Goal: Register for event/course

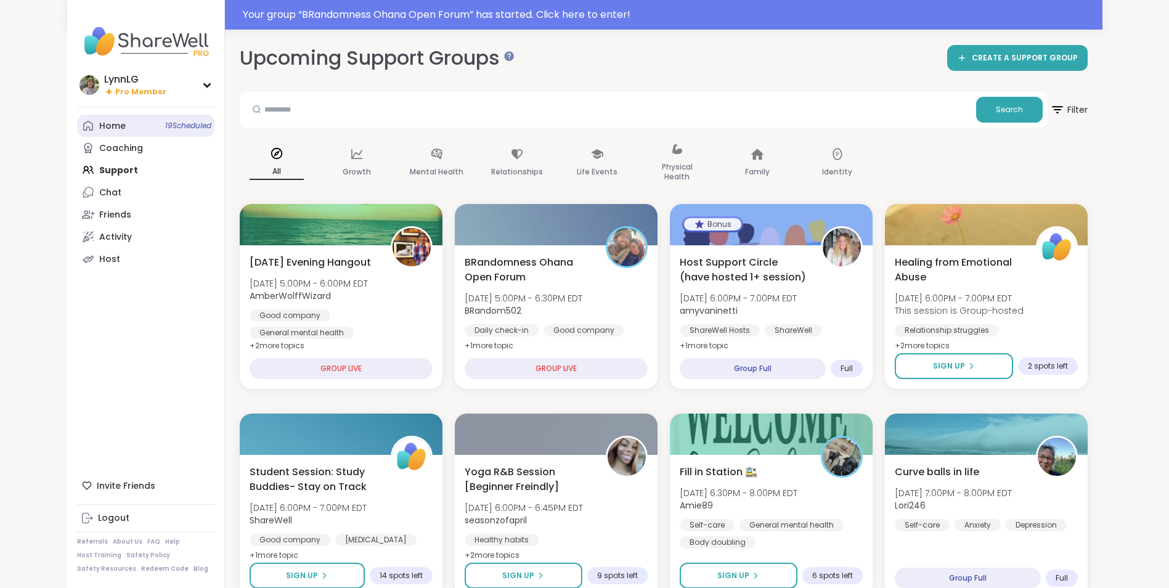
click at [171, 121] on span "19 Scheduled" at bounding box center [188, 126] width 46 height 10
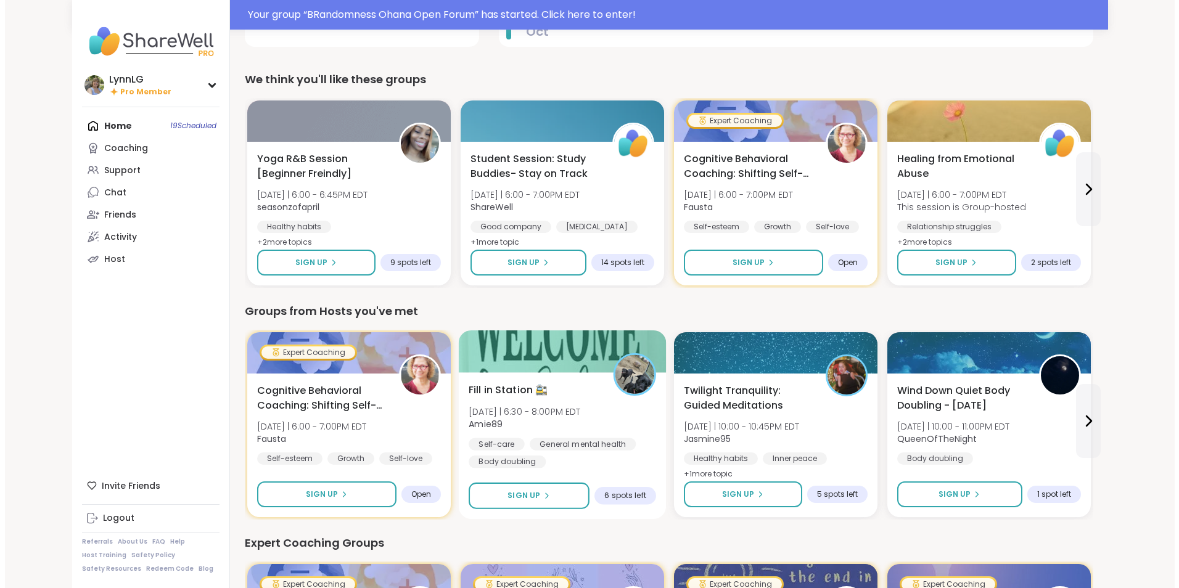
scroll to position [308, 0]
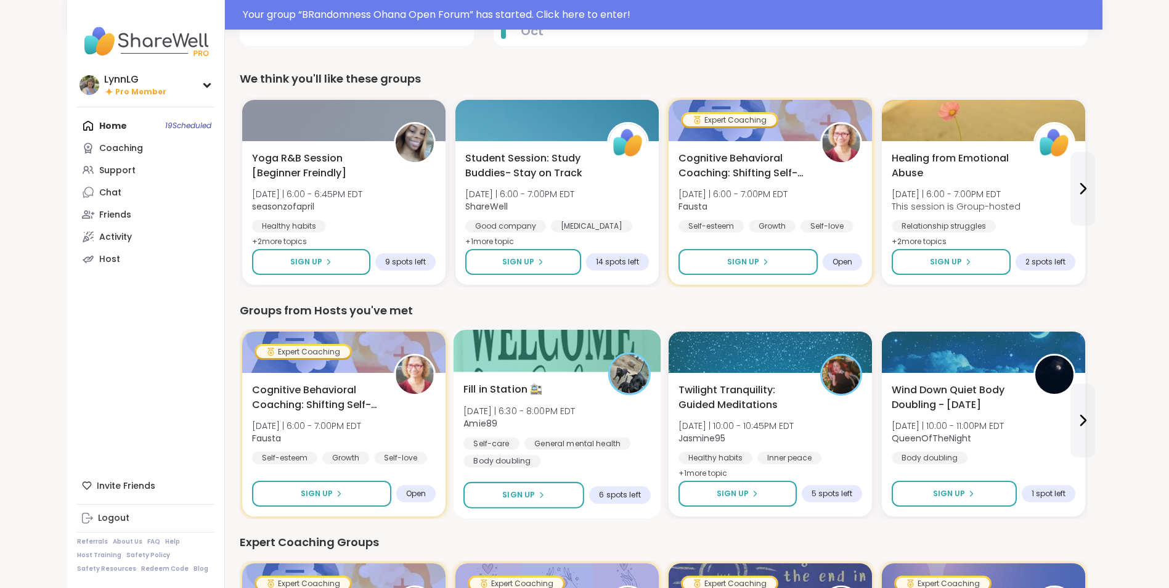
click at [612, 408] on div "Fill in Station 🚉 [DATE] | 6:30 - 8:00PM EDT Amie89 Self-care General mental he…" at bounding box center [557, 425] width 187 height 86
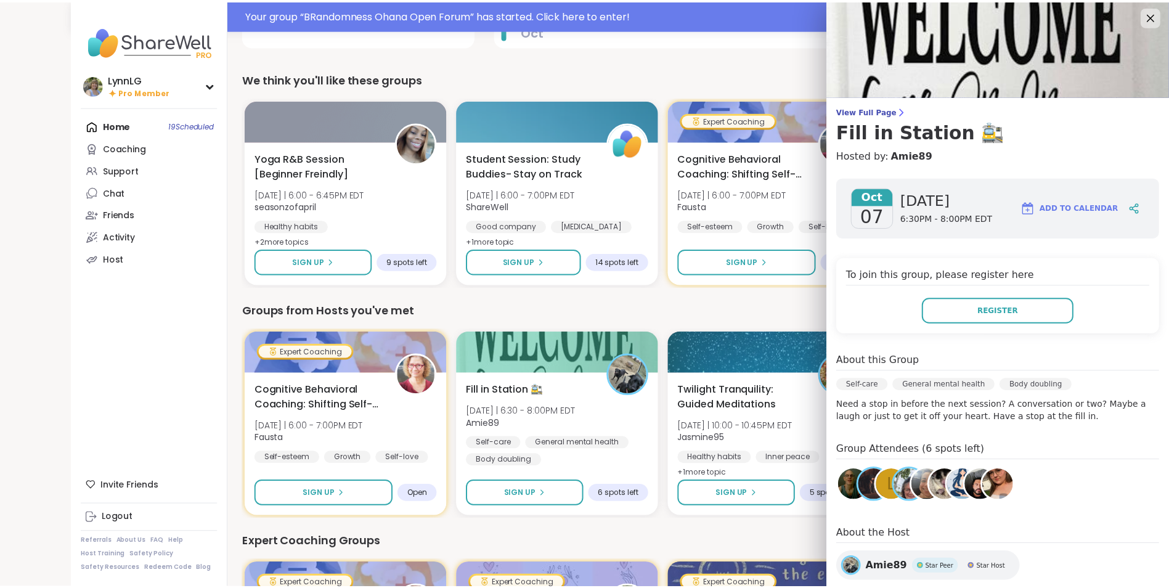
scroll to position [0, 0]
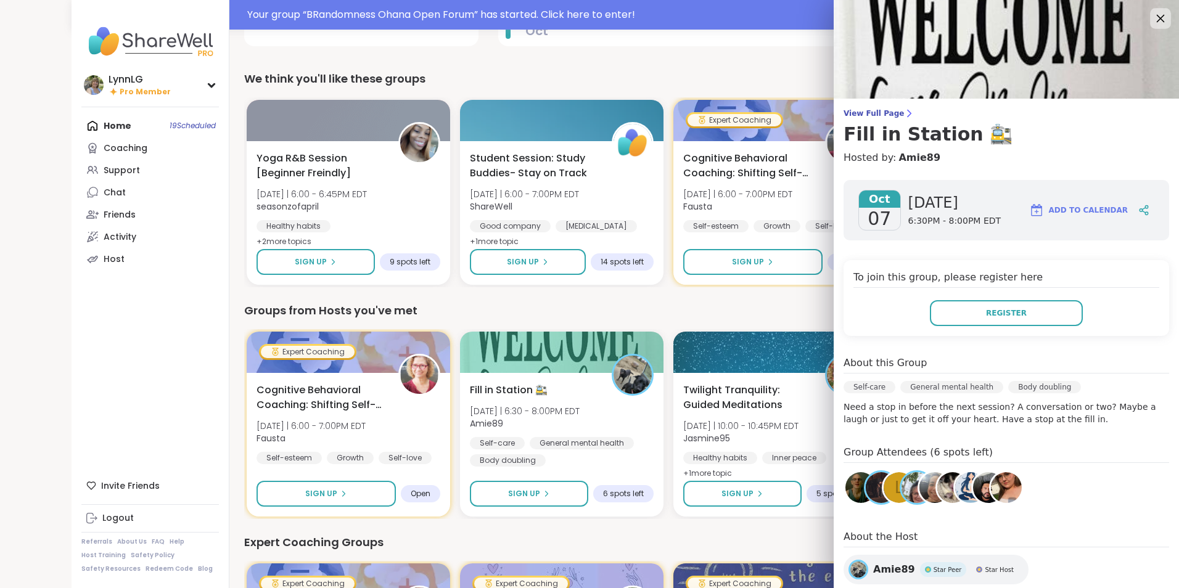
click at [1152, 18] on icon at bounding box center [1159, 17] width 15 height 15
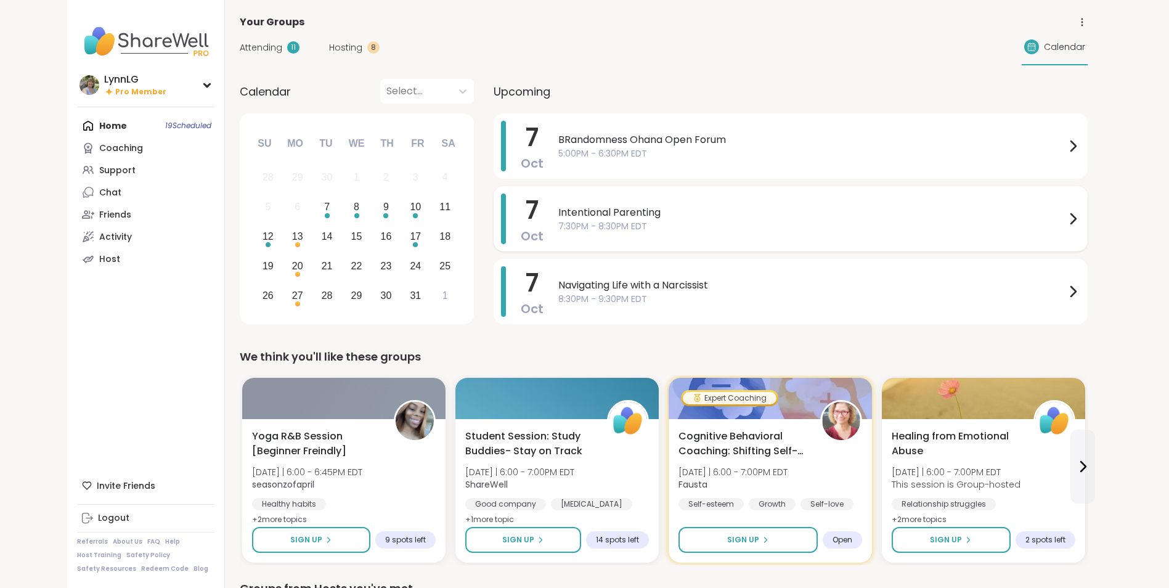
click at [768, 215] on span "Intentional Parenting" at bounding box center [812, 212] width 507 height 15
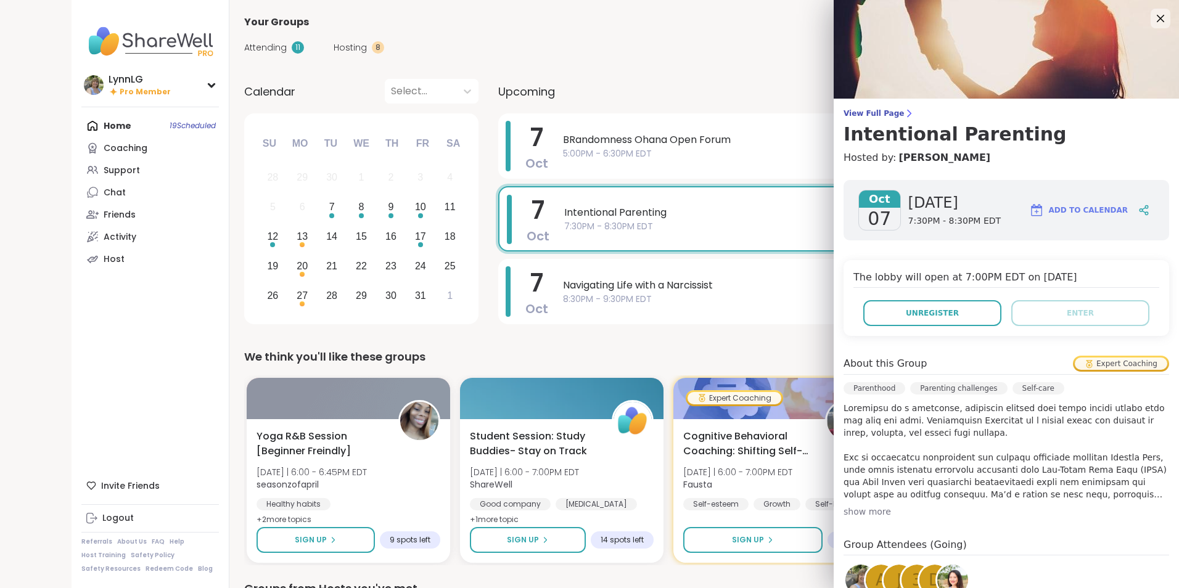
click at [901, 332] on div "The lobby will open at 7:00PM EDT on [DATE] Unregister Enter" at bounding box center [1006, 298] width 326 height 76
click at [915, 302] on button "Unregister" at bounding box center [932, 313] width 138 height 26
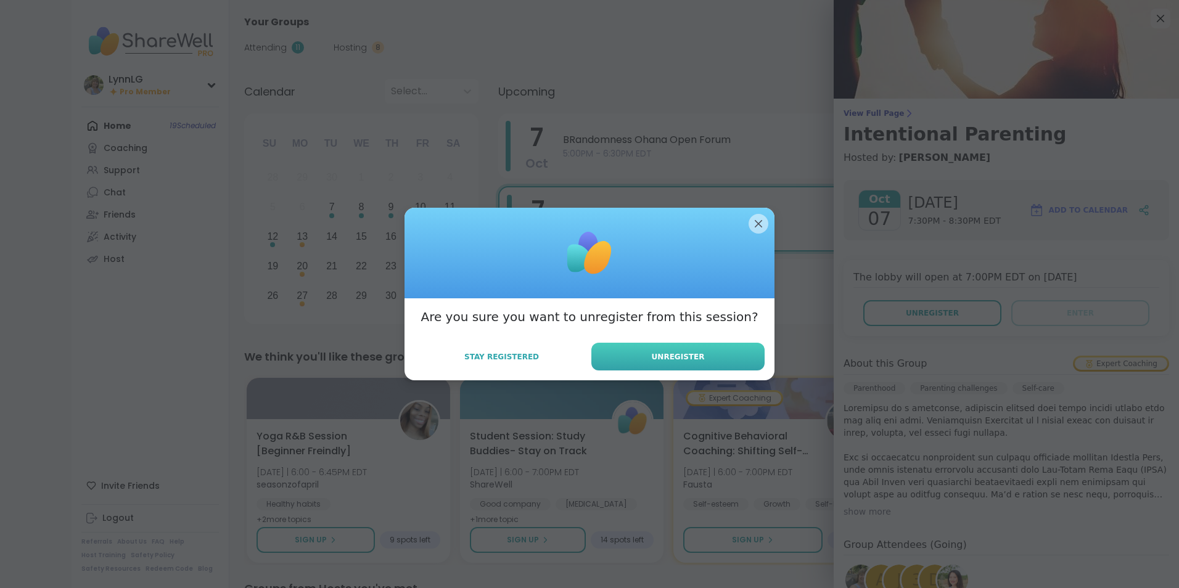
click at [711, 362] on button "Unregister" at bounding box center [677, 357] width 173 height 28
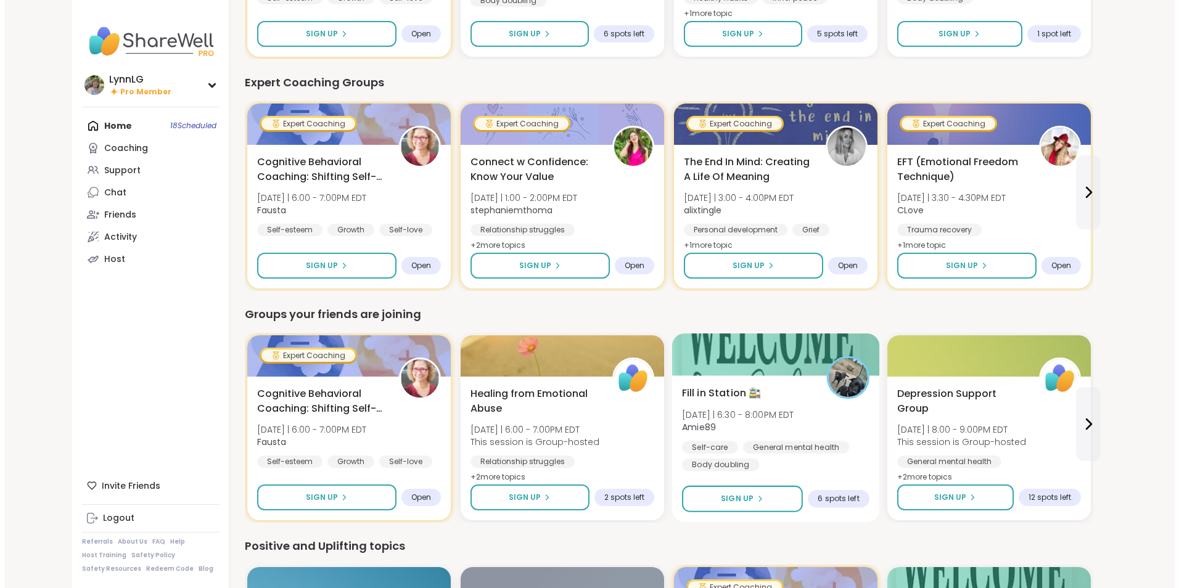
scroll to position [739, 0]
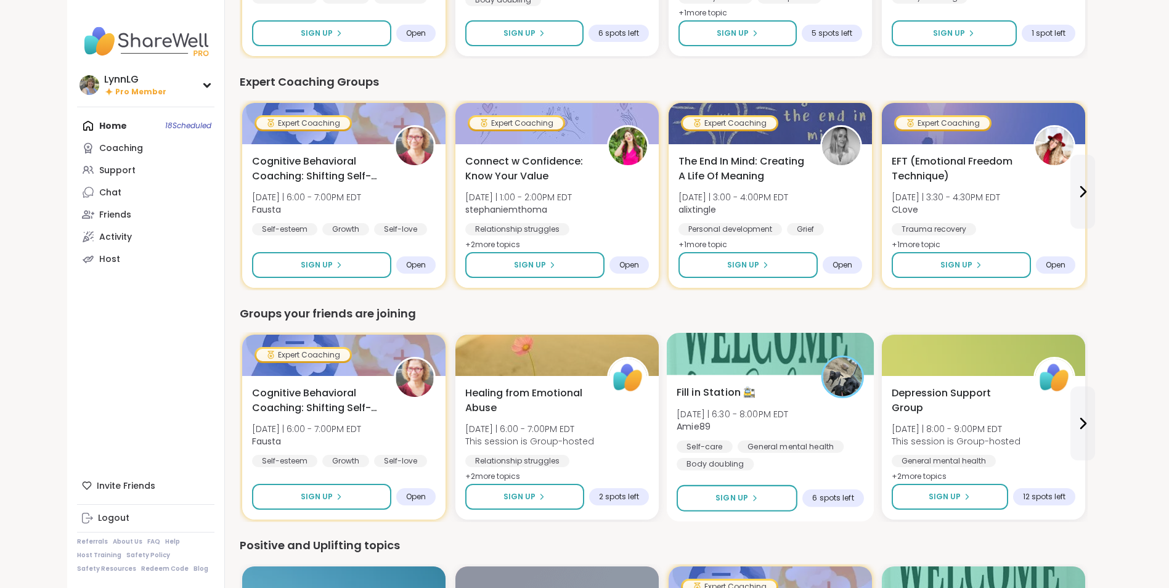
click at [820, 421] on div "Fill in Station 🚉 [DATE] | 6:30 - 8:00PM EDT Amie89 Self-care General mental he…" at bounding box center [770, 428] width 187 height 86
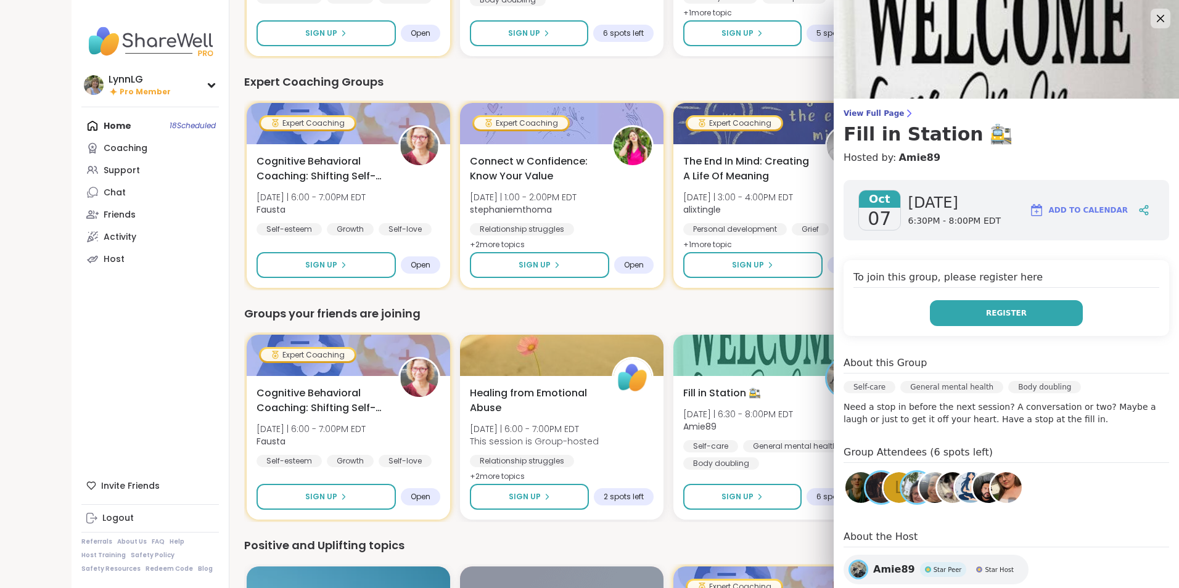
click at [1001, 309] on span "Register" at bounding box center [1006, 313] width 41 height 11
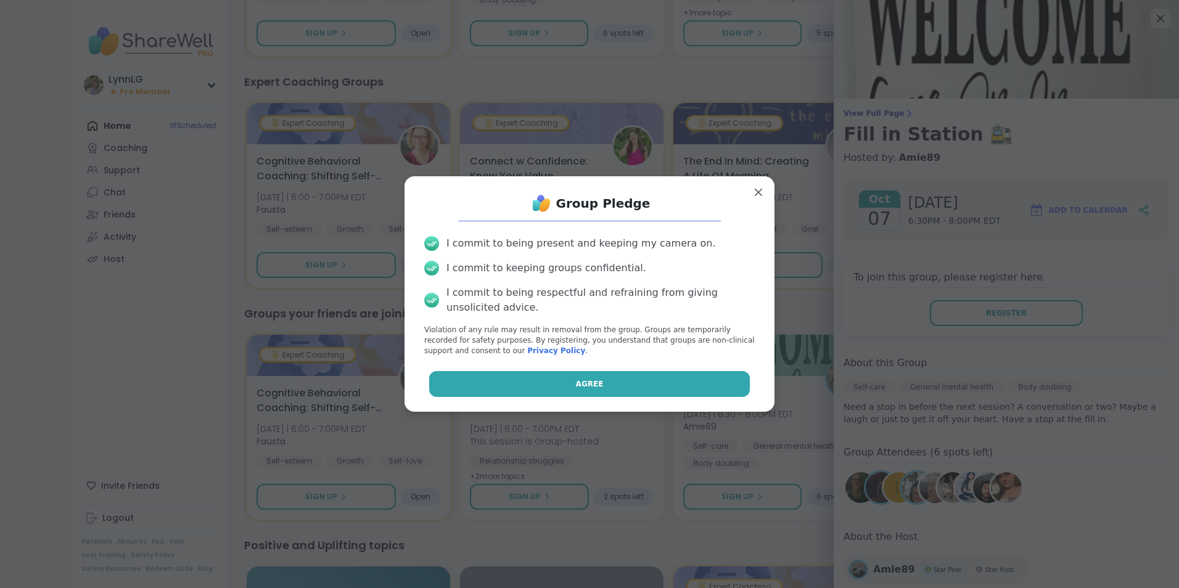
click at [583, 379] on span "Agree" at bounding box center [590, 384] width 28 height 11
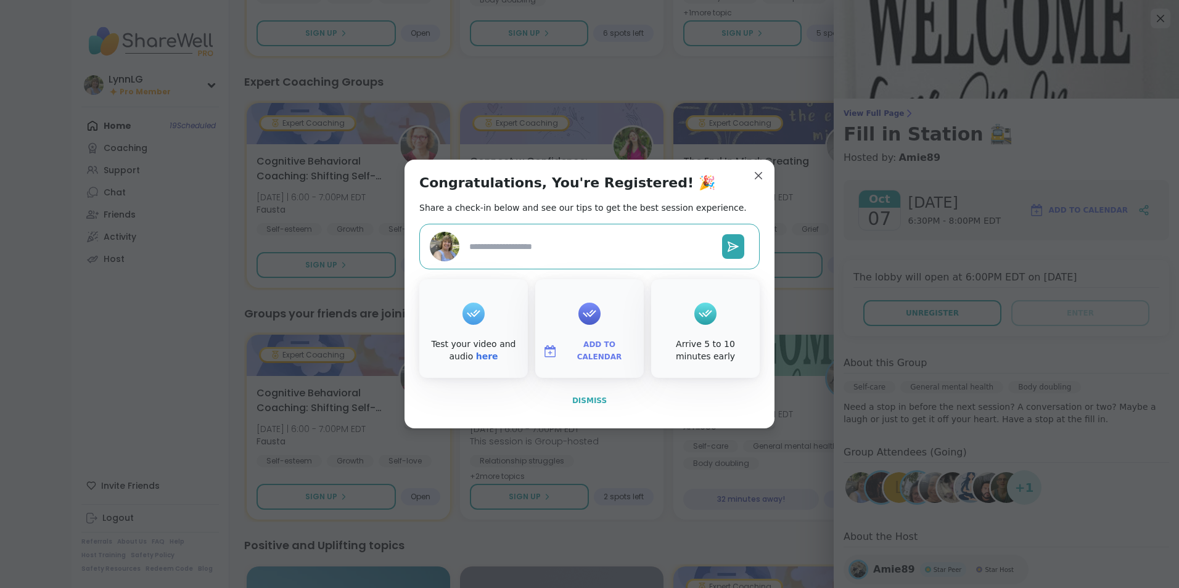
click at [588, 399] on span "Dismiss" at bounding box center [589, 400] width 35 height 9
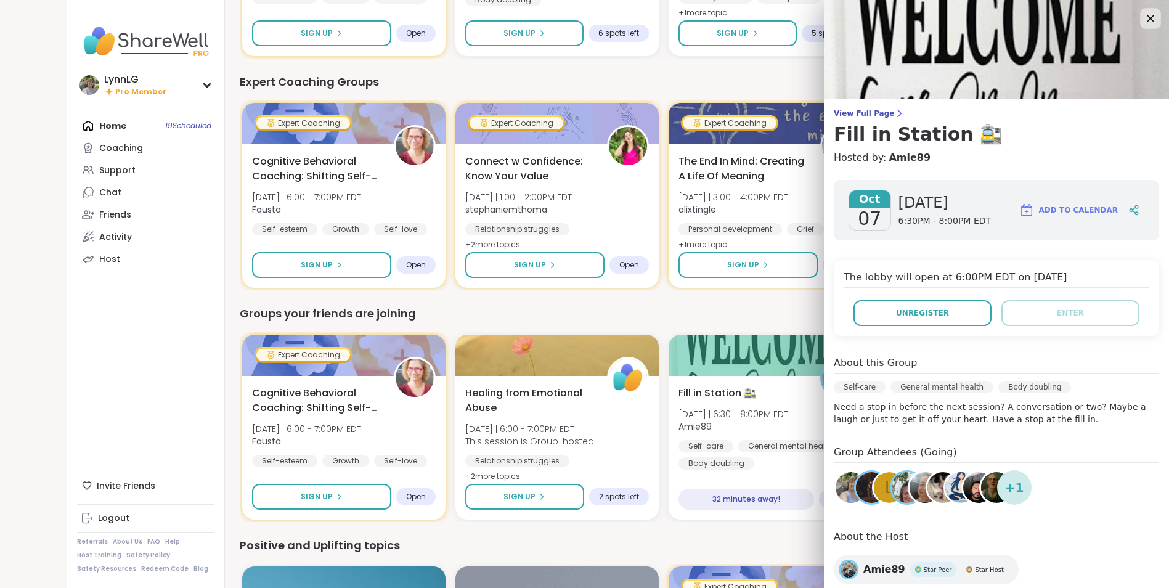
click at [1145, 20] on icon at bounding box center [1150, 17] width 15 height 15
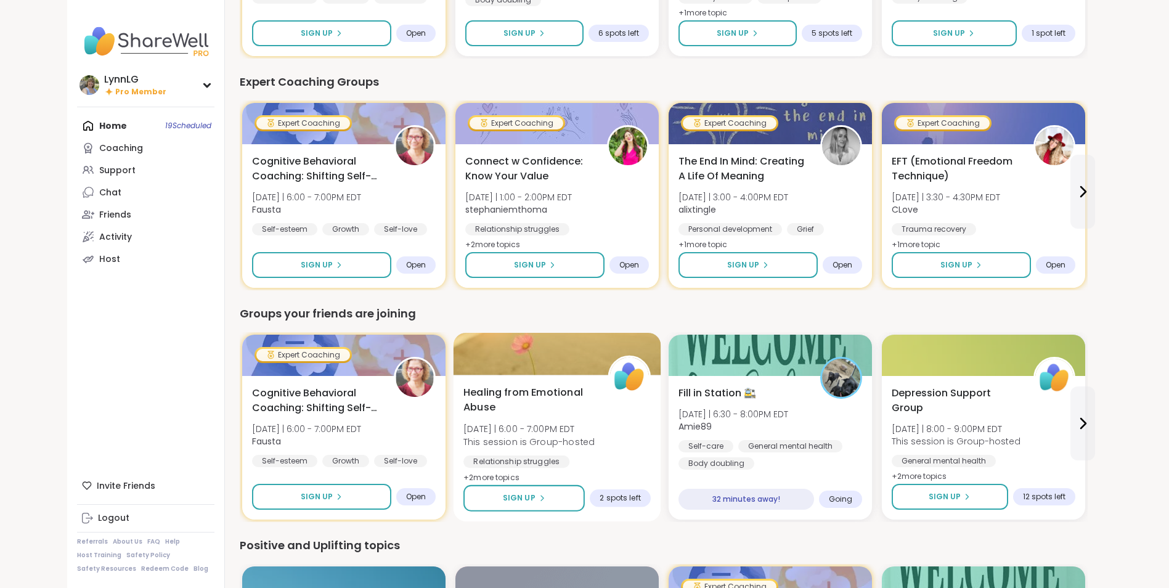
click at [607, 432] on div "Healing from Emotional Abuse [DATE] | 6:00 - 7:00PM EDT This session is Group-h…" at bounding box center [557, 435] width 187 height 100
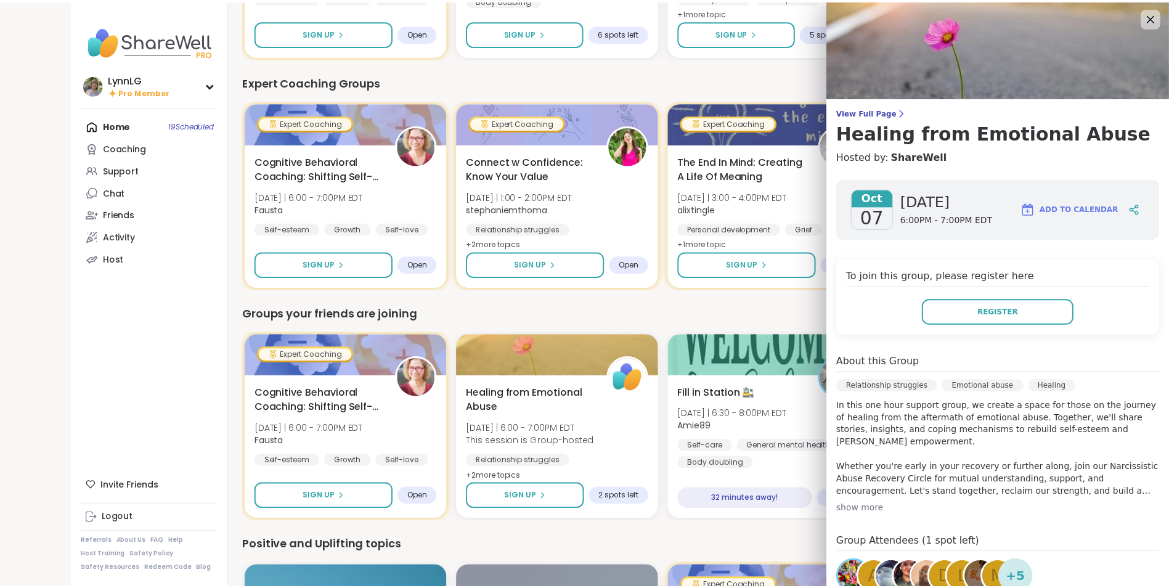
scroll to position [0, 0]
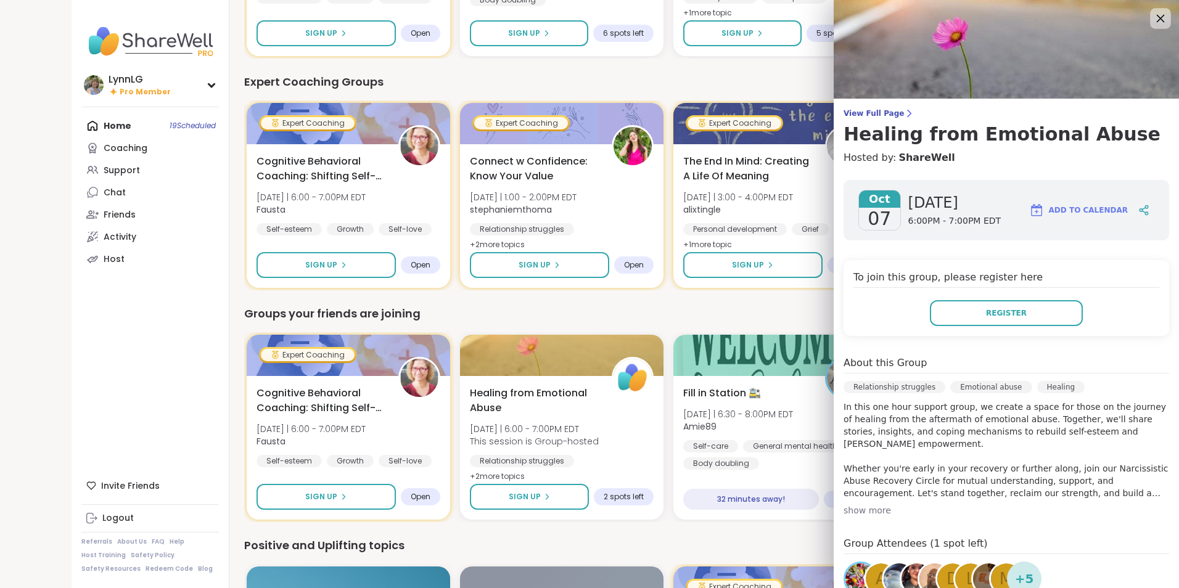
click at [1152, 13] on icon at bounding box center [1159, 17] width 15 height 15
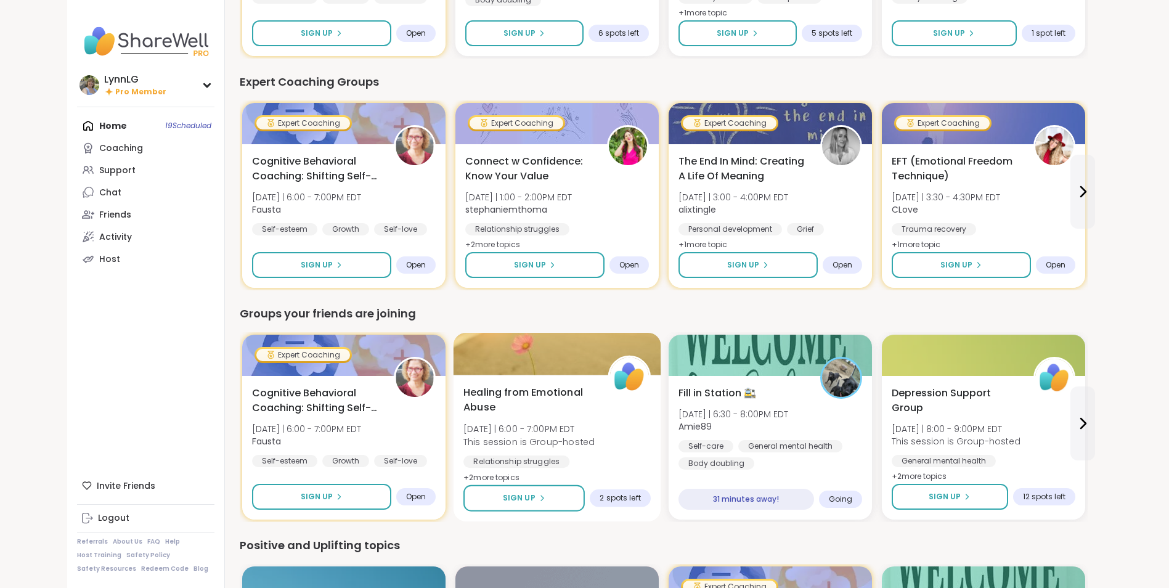
click at [612, 444] on div "Healing from Emotional Abuse [DATE] | 6:00 - 7:00PM EDT This session is Group-h…" at bounding box center [557, 435] width 187 height 100
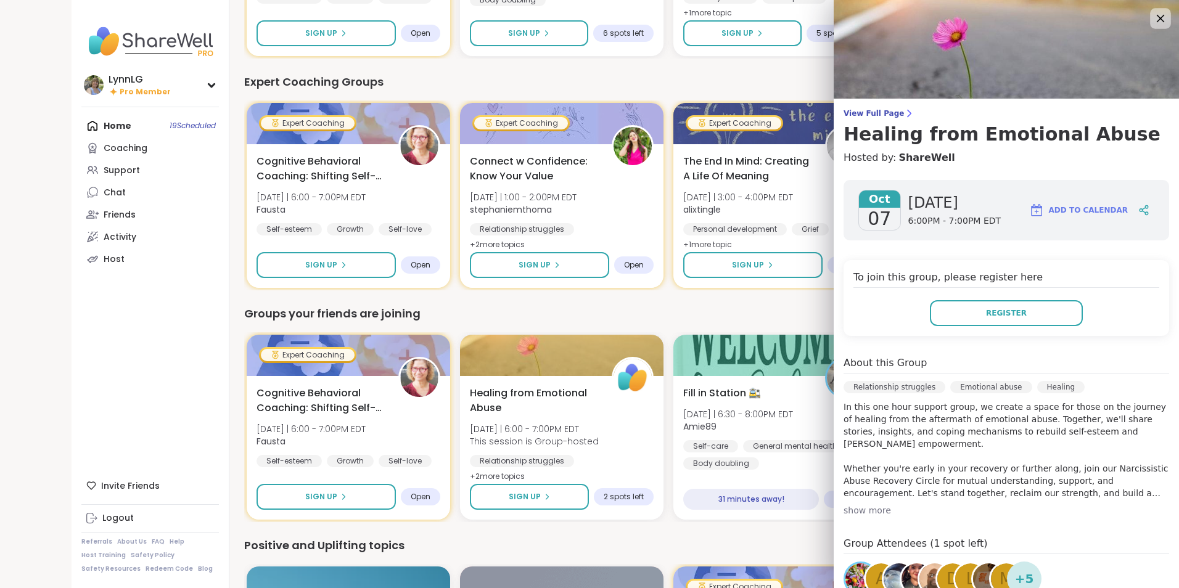
click at [1152, 16] on icon at bounding box center [1159, 17] width 15 height 15
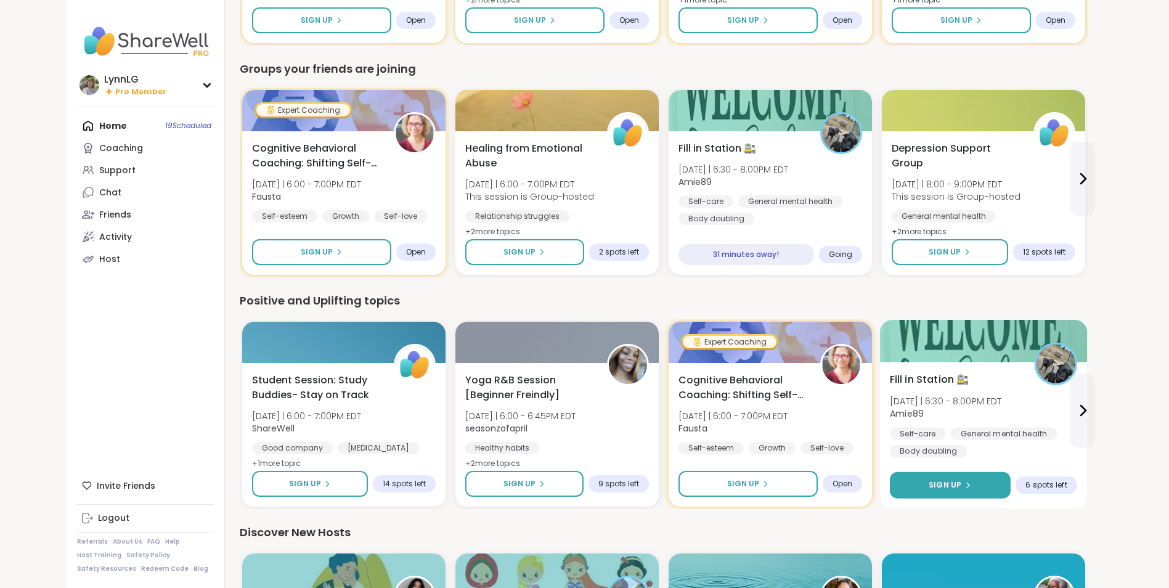
scroll to position [984, 0]
click at [933, 479] on button "Sign Up" at bounding box center [950, 485] width 121 height 27
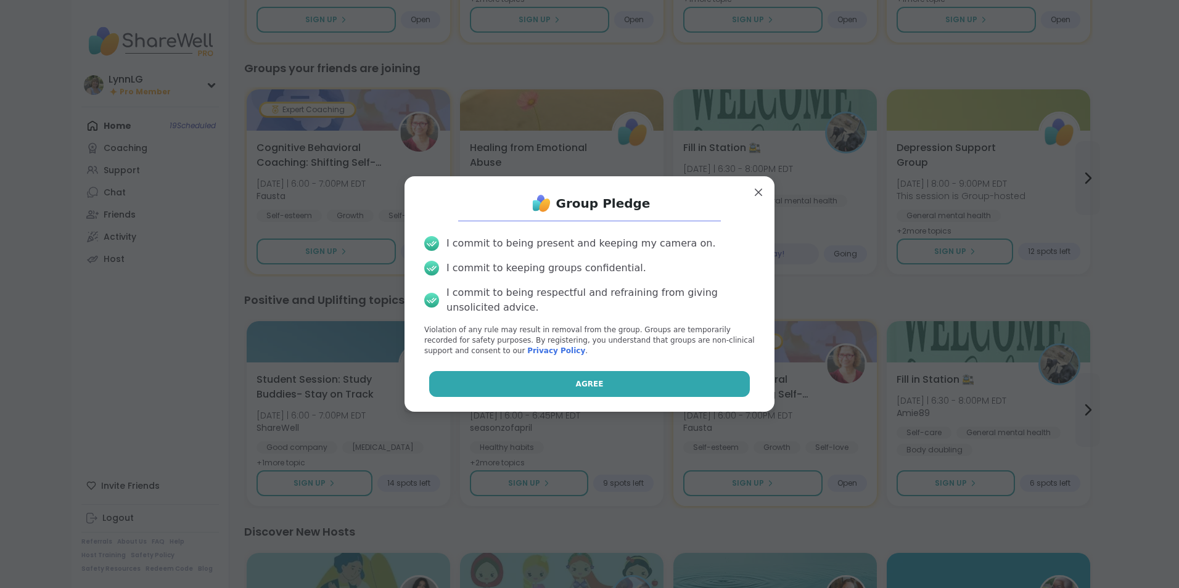
click at [595, 382] on button "Agree" at bounding box center [589, 384] width 321 height 26
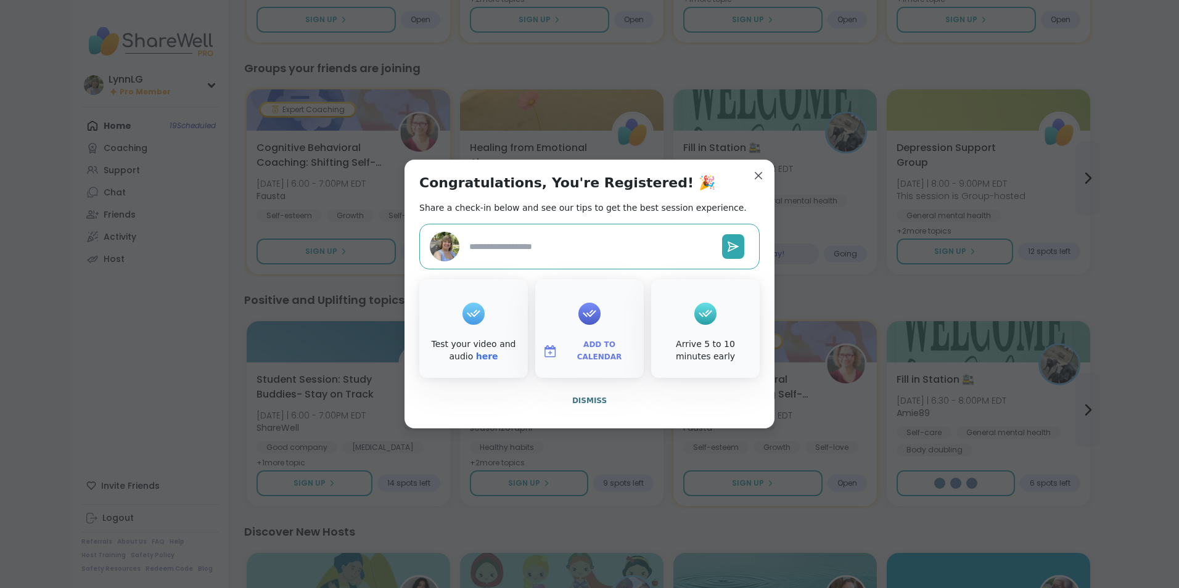
type textarea "*"
click at [586, 412] on button "Dismiss" at bounding box center [589, 401] width 340 height 26
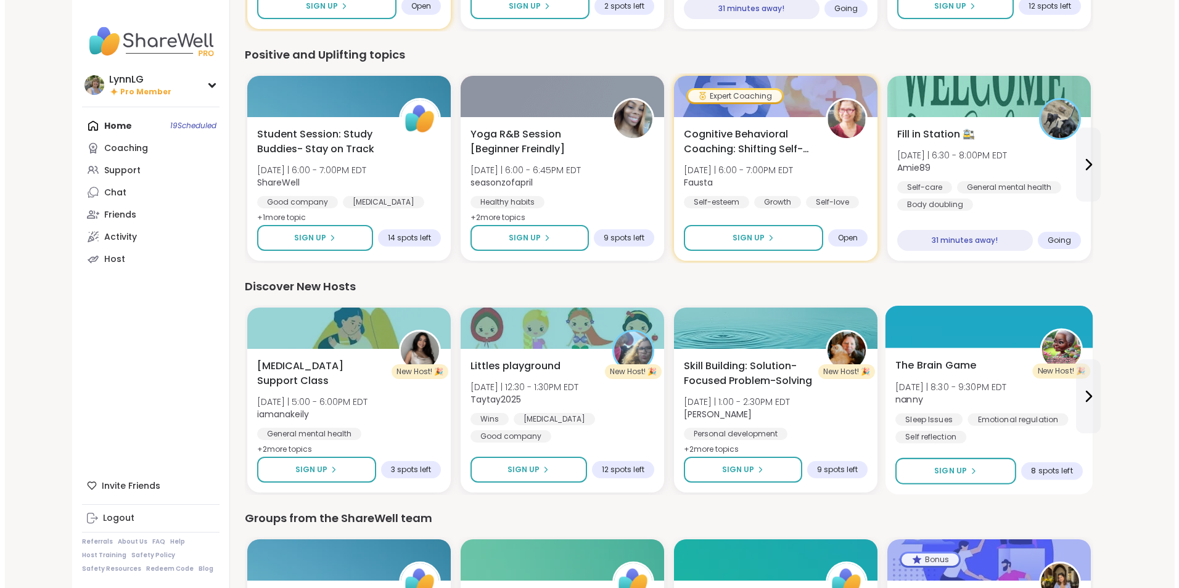
scroll to position [1230, 0]
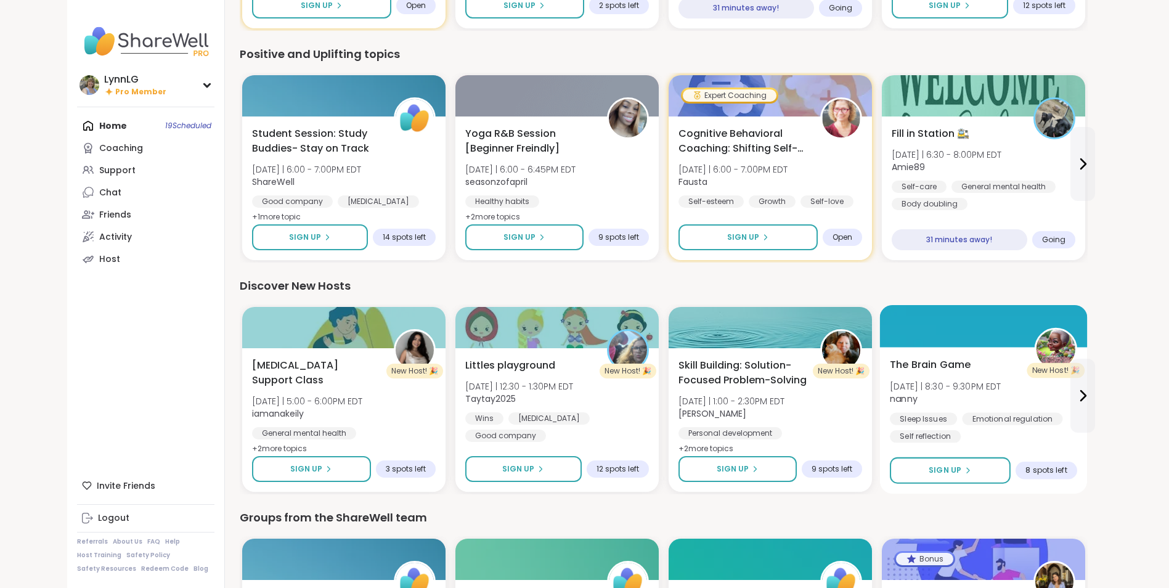
click at [1036, 396] on div "The Brain Game [DATE] | 8:30 - 9:30PM EDT nanny Sleep Issues Emotional regulati…" at bounding box center [983, 401] width 187 height 86
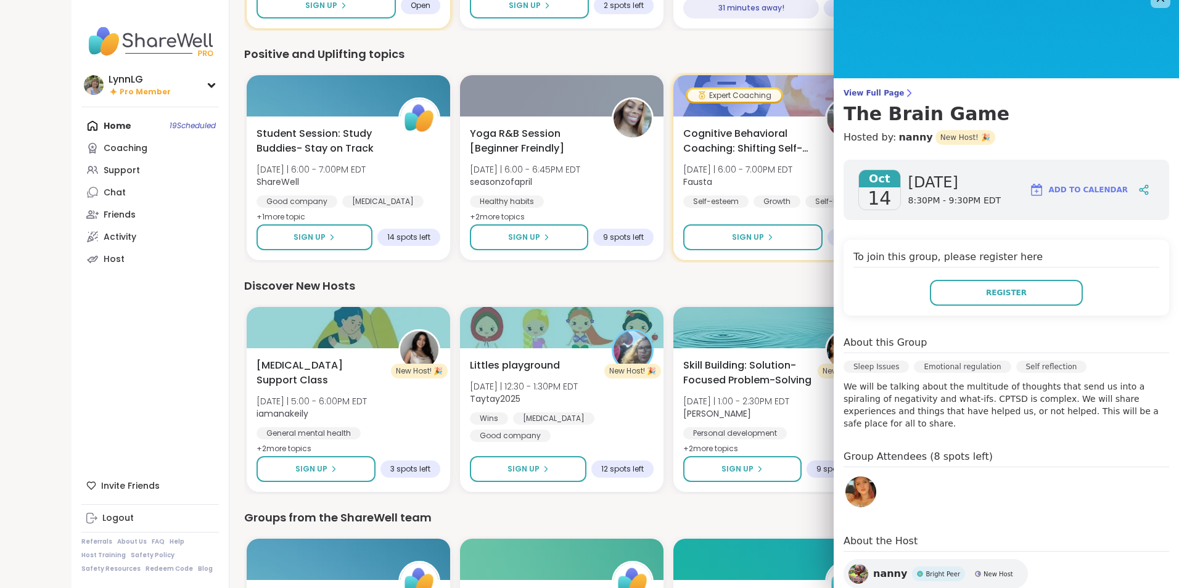
scroll to position [0, 0]
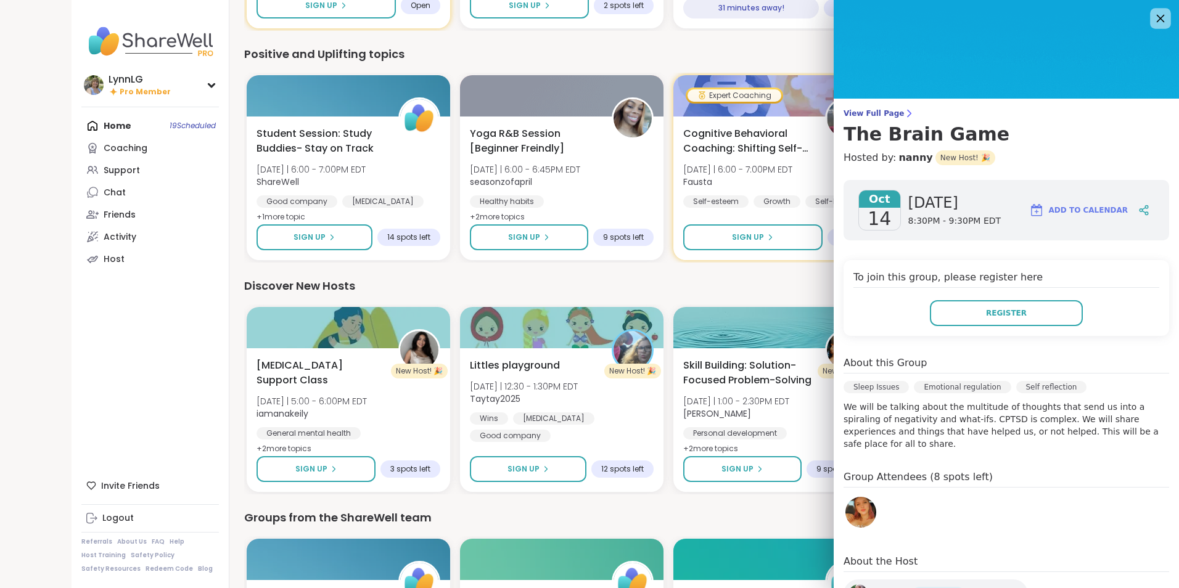
click at [1152, 18] on icon at bounding box center [1159, 17] width 15 height 15
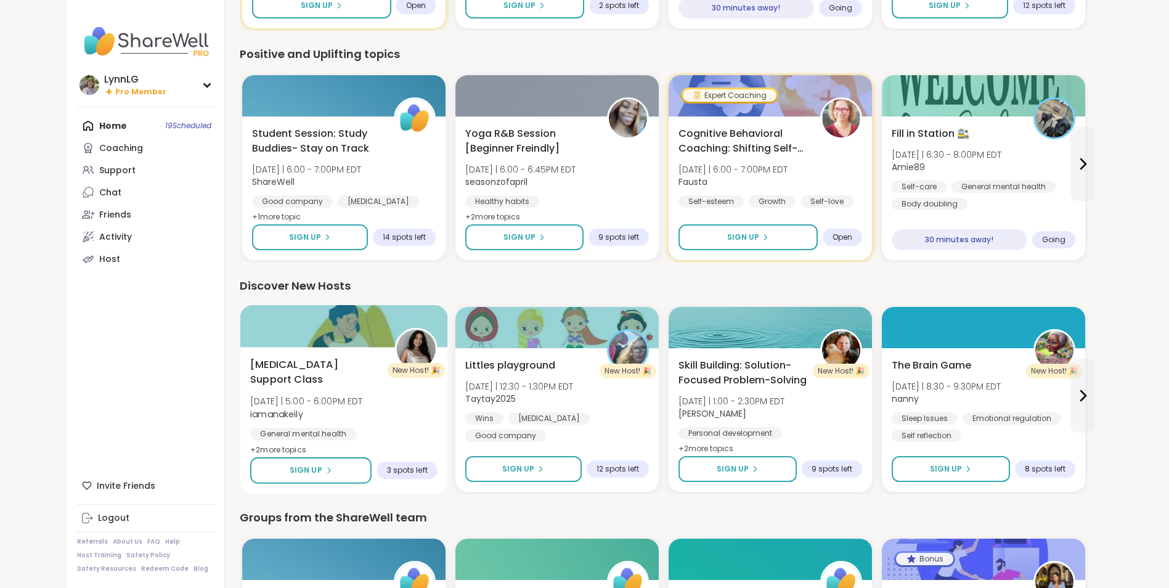
click at [407, 416] on div "[MEDICAL_DATA] Support Class [DATE] | 5:00 - 6:00PM EDT iamanakeily General men…" at bounding box center [343, 408] width 187 height 100
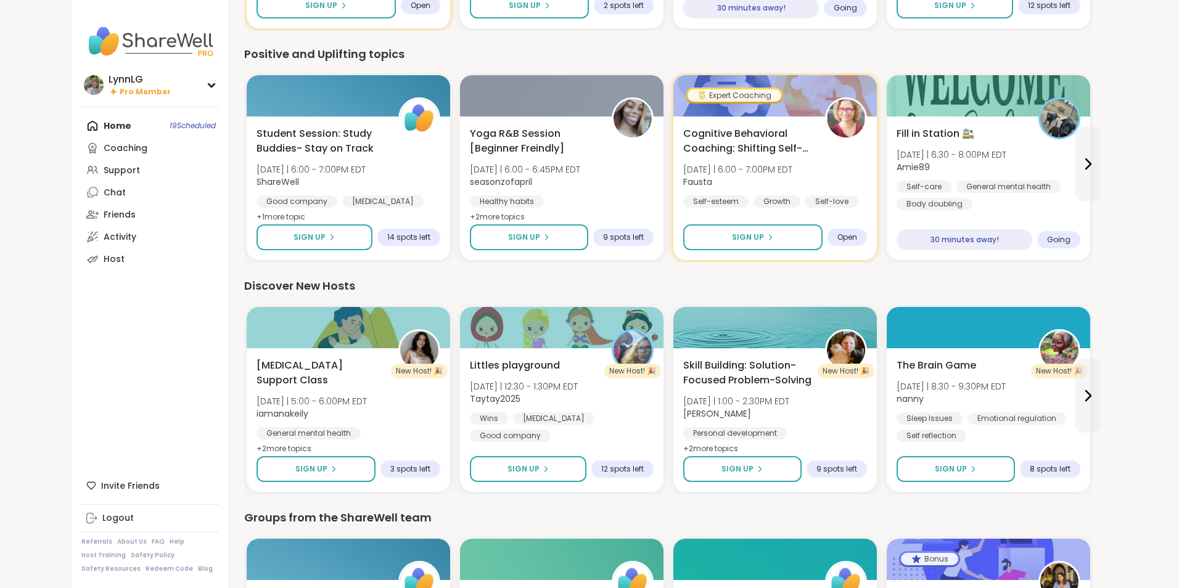
click at [710, 278] on div "Discover New Hosts" at bounding box center [668, 285] width 848 height 17
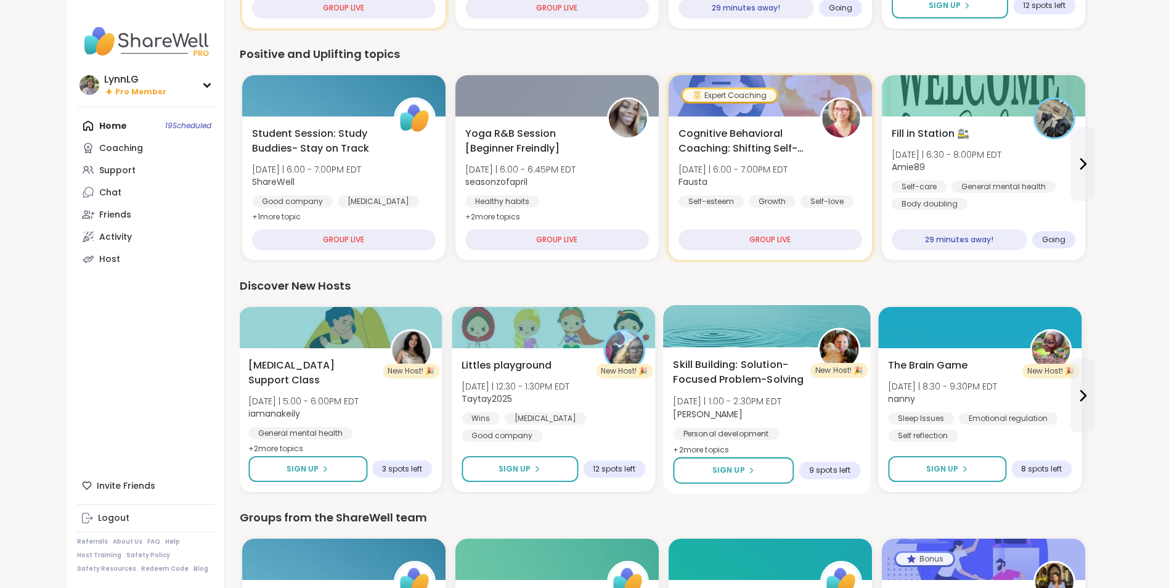
drag, startPoint x: 689, startPoint y: 415, endPoint x: 683, endPoint y: 422, distance: 9.6
click at [684, 422] on div "Skill Building: Solution-Focused Problem-Solving [DATE] | 1:00 - 2:30PM EDT [PE…" at bounding box center [766, 417] width 187 height 118
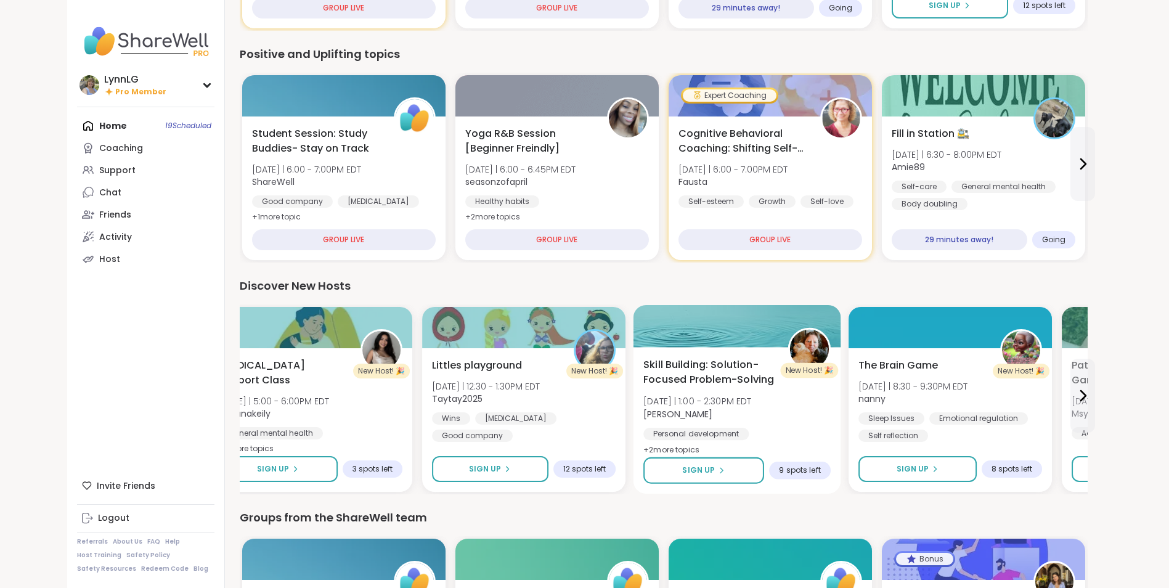
click at [780, 419] on div "Skill Building: Solution-Focused Problem-Solving [DATE] | 1:00 - 2:30PM EDT [PE…" at bounding box center [737, 417] width 187 height 118
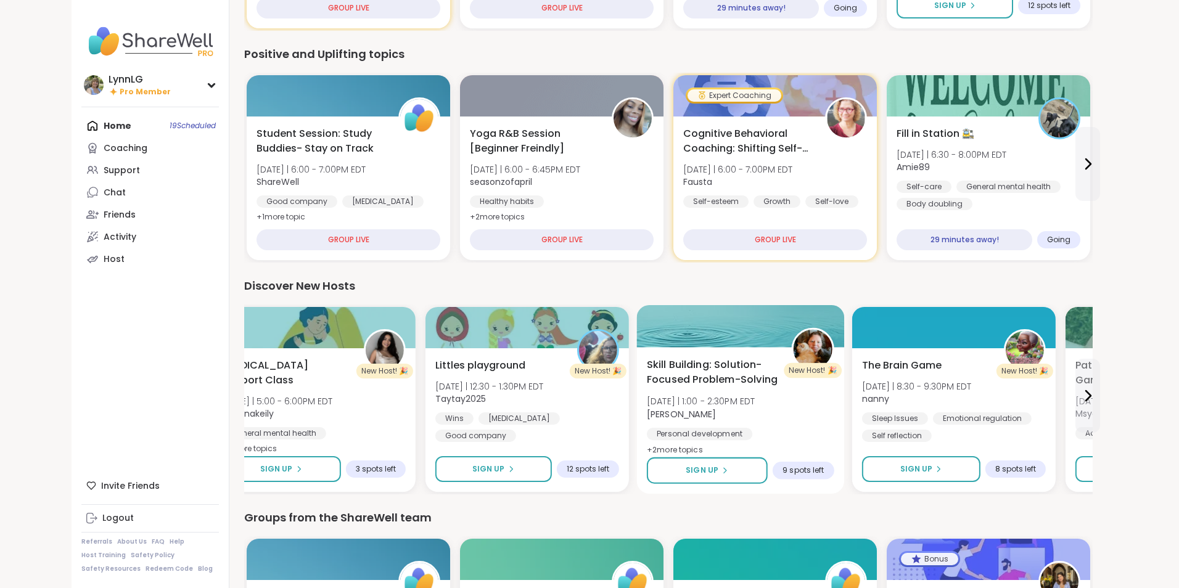
click at [788, 414] on div "Skill Building: Solution-Focused Problem-Solving [DATE] | 1:00 - 2:30PM EDT [PE…" at bounding box center [740, 417] width 187 height 118
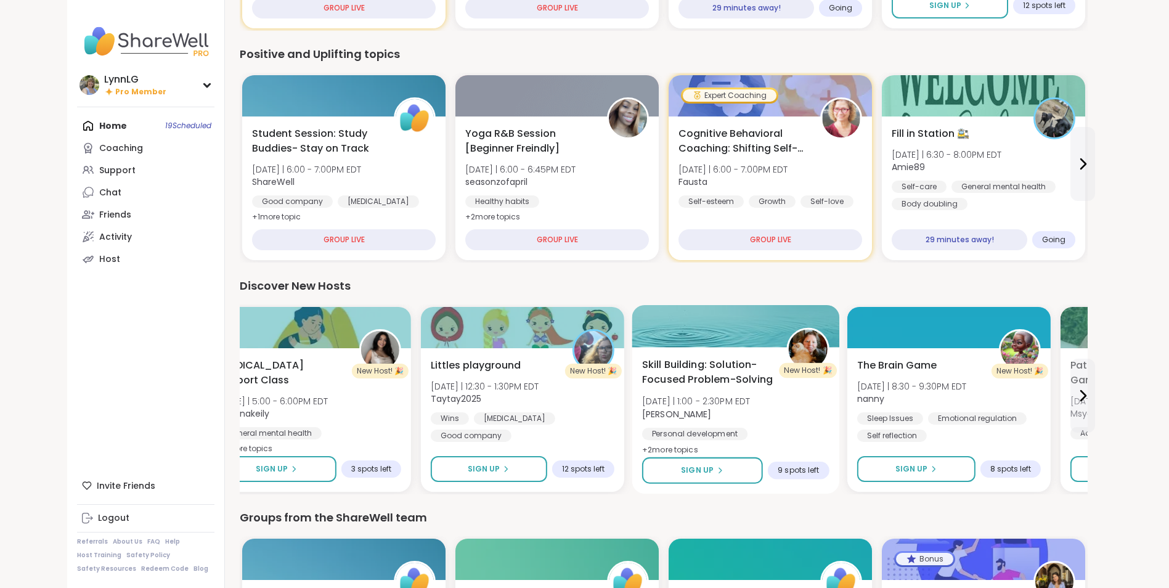
click at [788, 414] on div "Skill Building: Solution-Focused Problem-Solving [DATE] | 1:00 - 2:30PM EDT [PE…" at bounding box center [735, 417] width 187 height 118
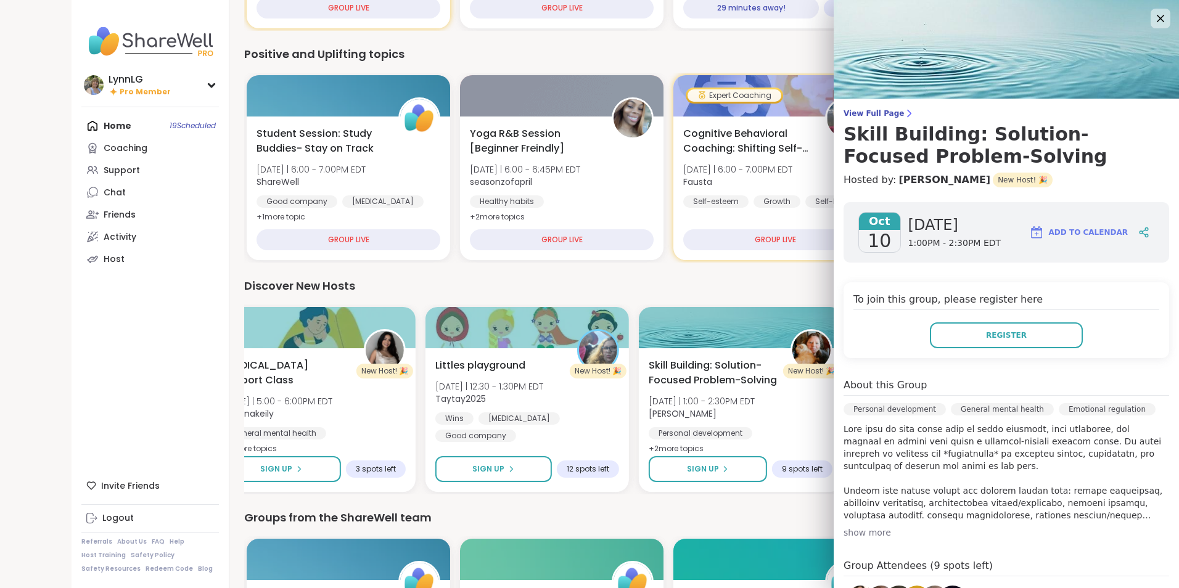
click at [855, 530] on div "show more" at bounding box center [1006, 532] width 326 height 12
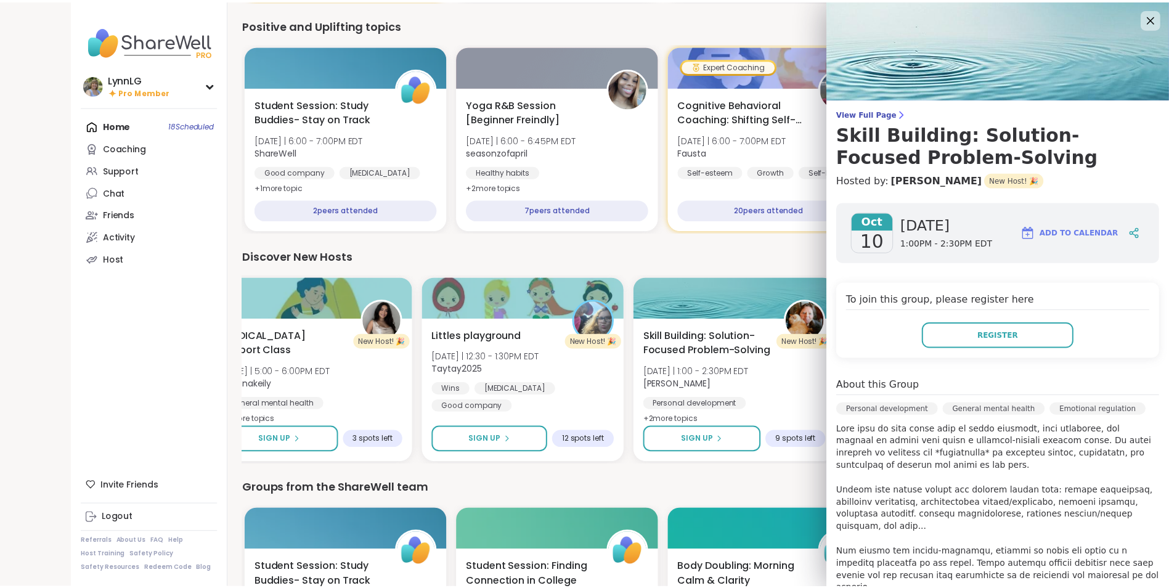
scroll to position [1230, 0]
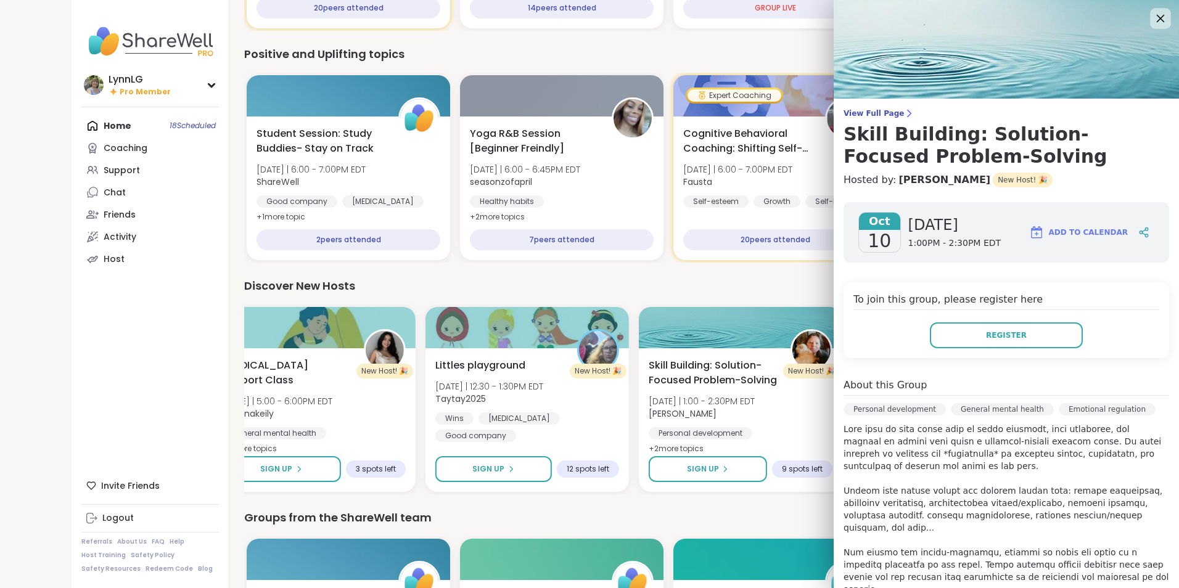
click at [1152, 15] on icon at bounding box center [1159, 17] width 15 height 15
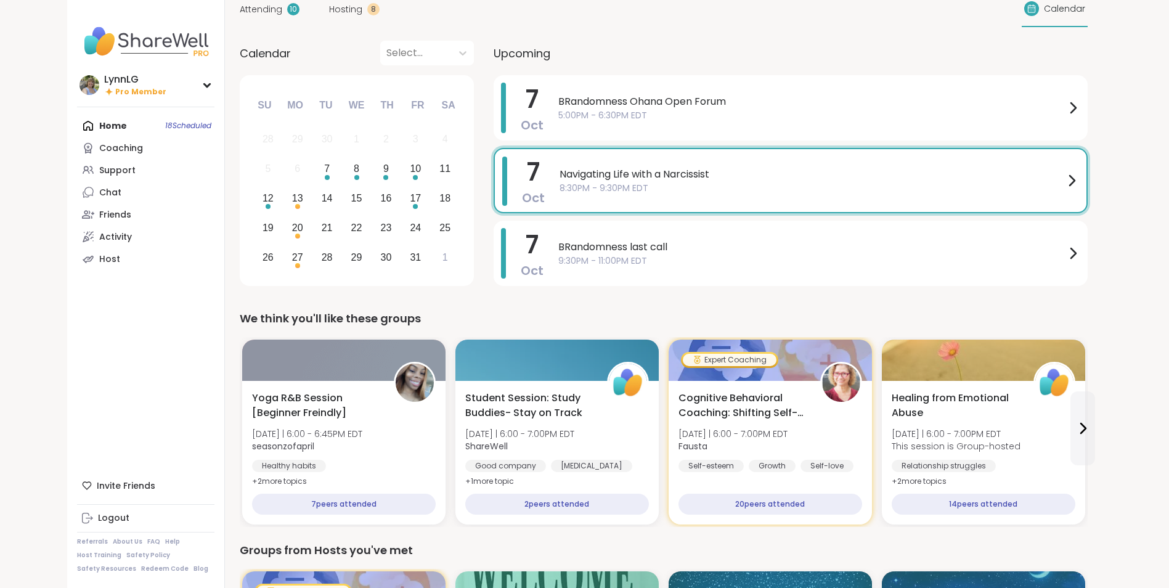
scroll to position [0, 0]
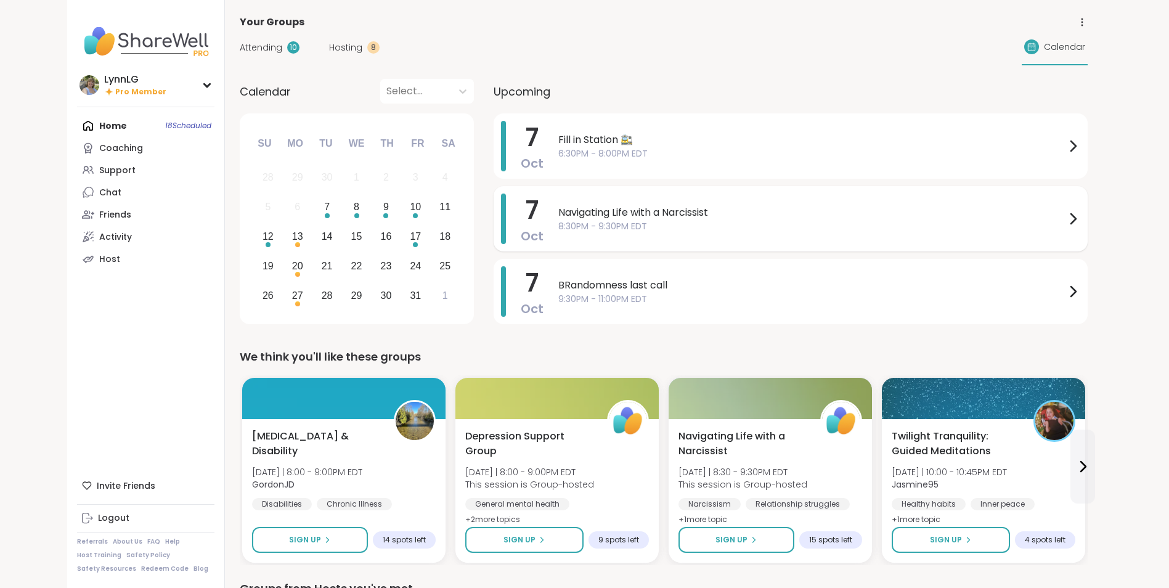
click at [821, 212] on span "Navigating Life with a Narcissist" at bounding box center [812, 212] width 507 height 15
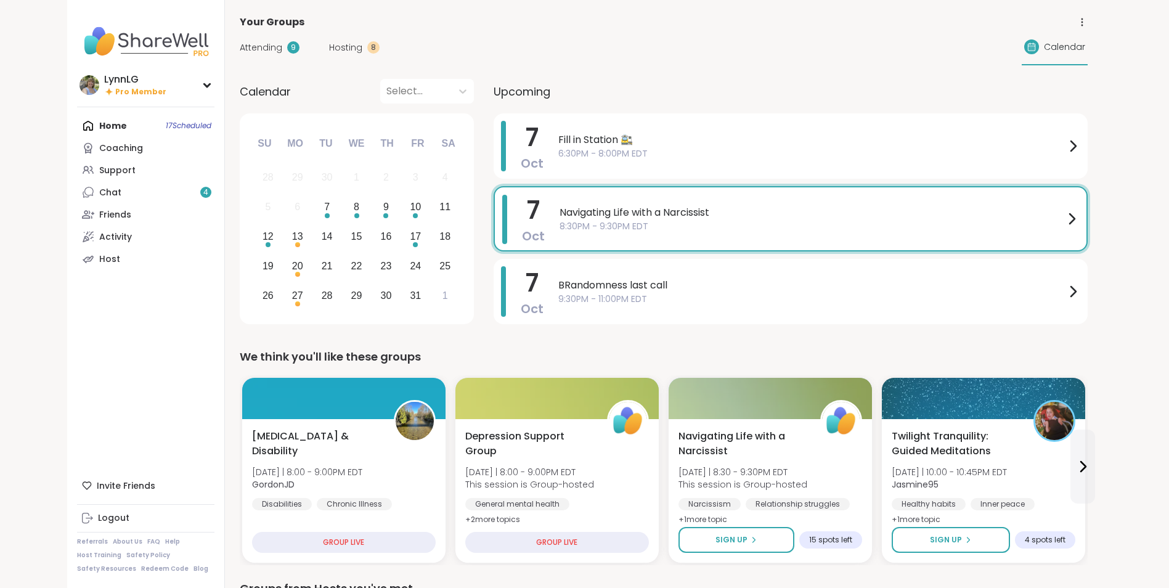
click at [562, 231] on span "8:30PM - 9:30PM EDT" at bounding box center [812, 226] width 505 height 13
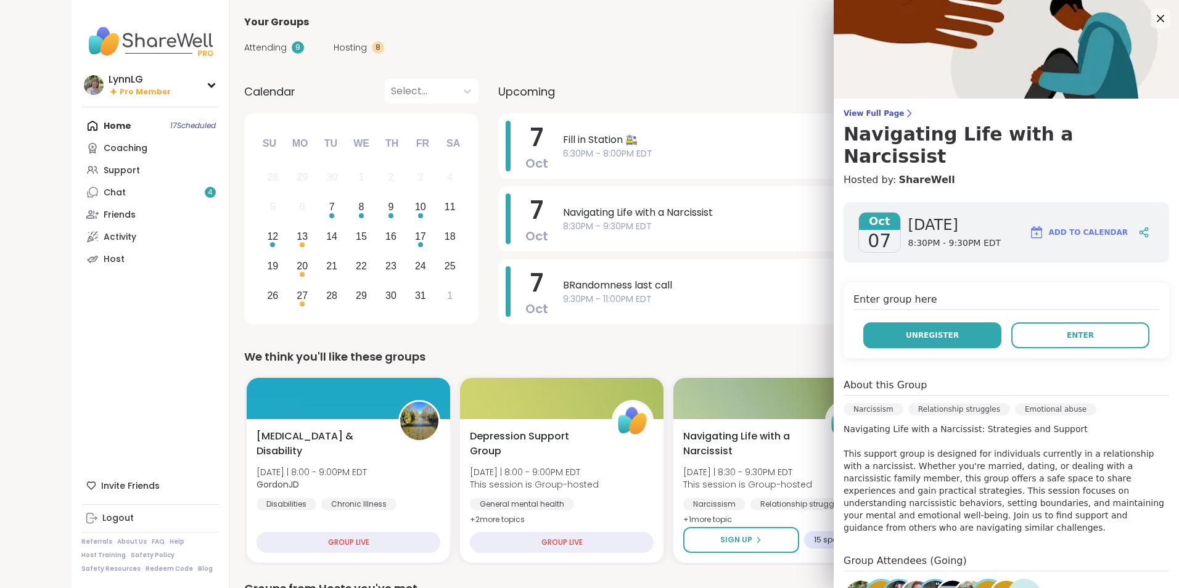
click at [907, 330] on span "Unregister" at bounding box center [932, 335] width 53 height 11
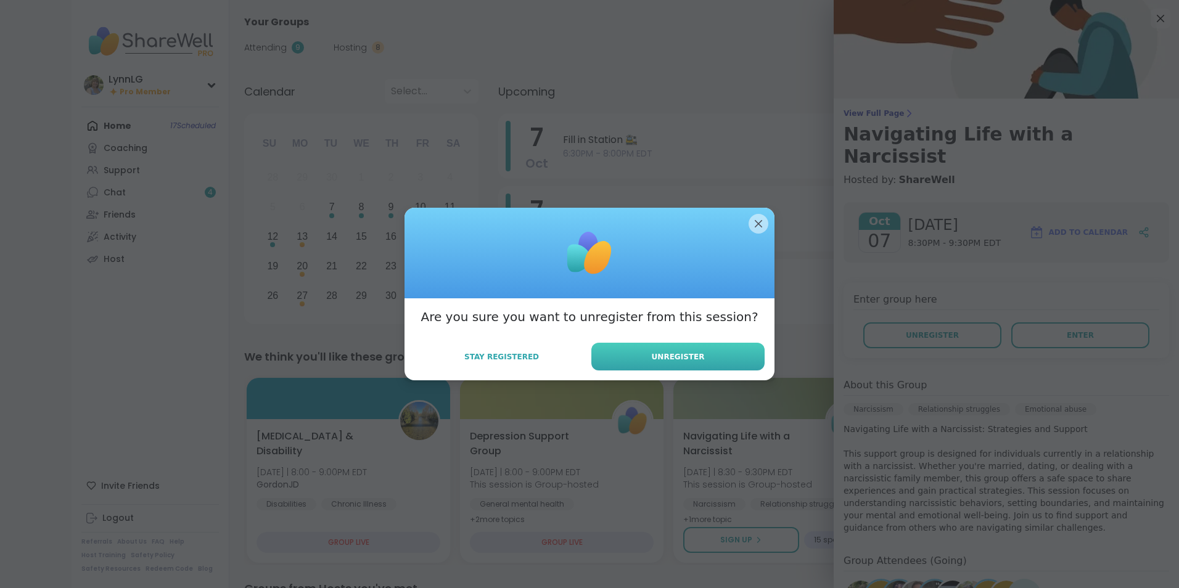
click at [642, 346] on button "Unregister" at bounding box center [677, 357] width 173 height 28
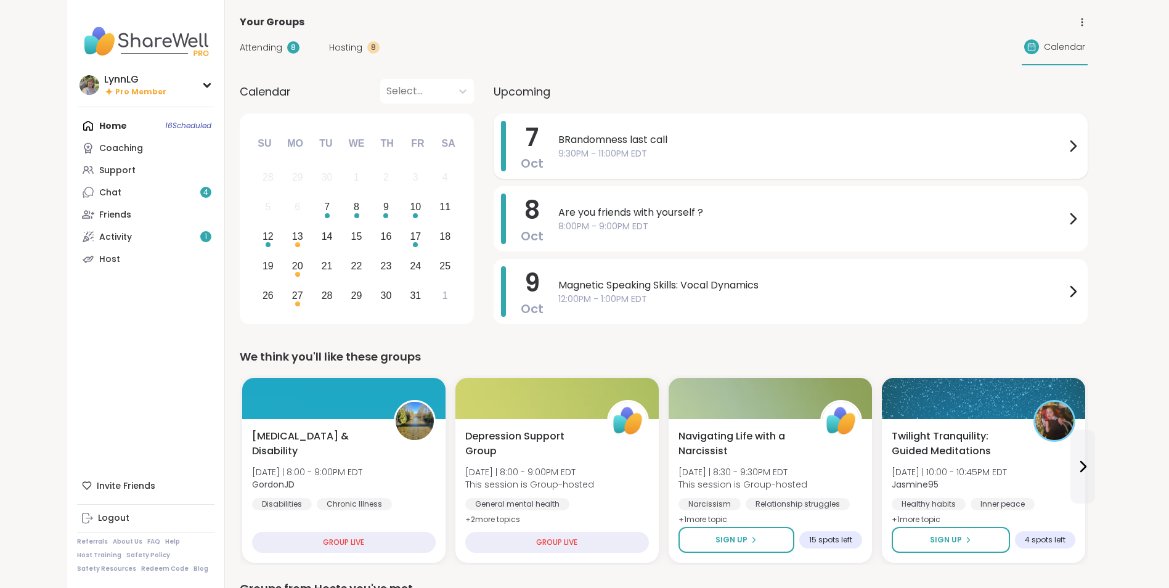
click at [705, 146] on span "BRandomness last call" at bounding box center [812, 140] width 507 height 15
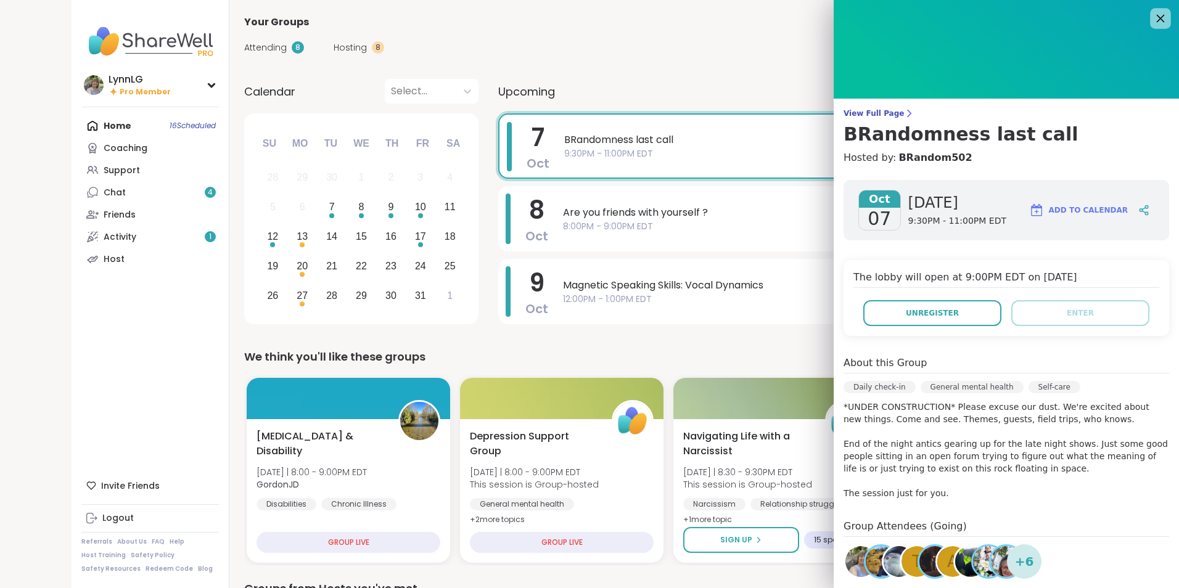
click at [1152, 20] on icon at bounding box center [1159, 17] width 15 height 15
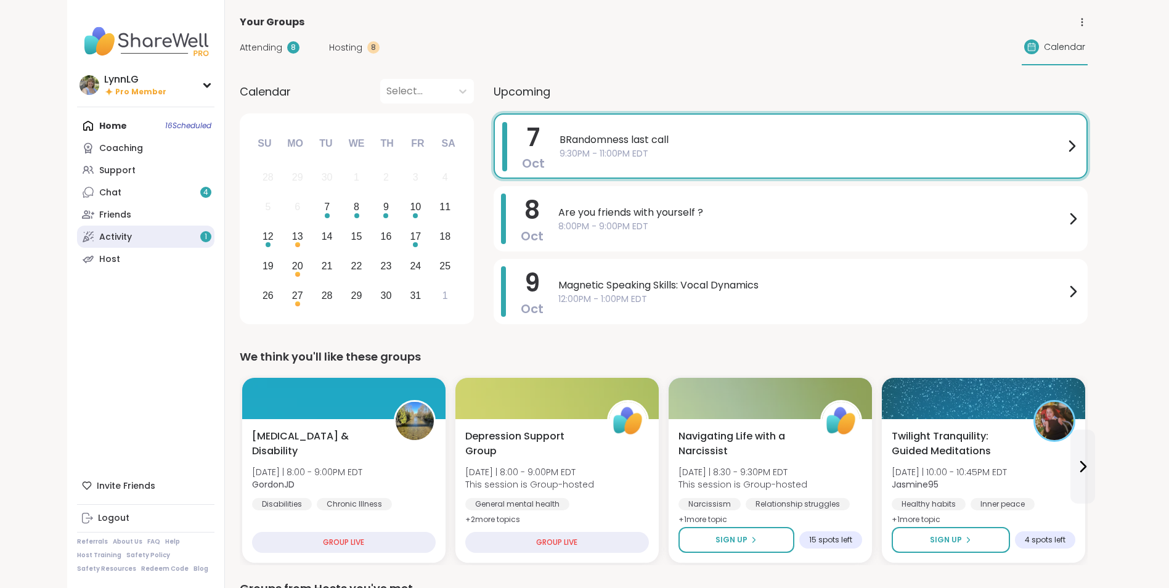
click at [140, 237] on link "Activity 1" at bounding box center [145, 237] width 137 height 22
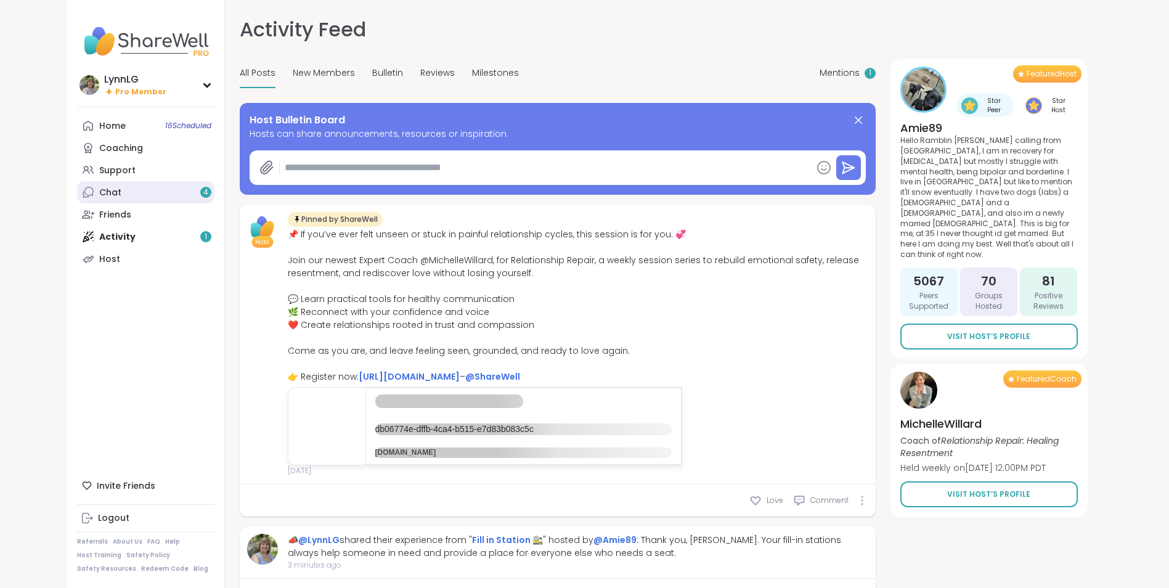
click at [113, 188] on div "Chat 4" at bounding box center [110, 193] width 22 height 12
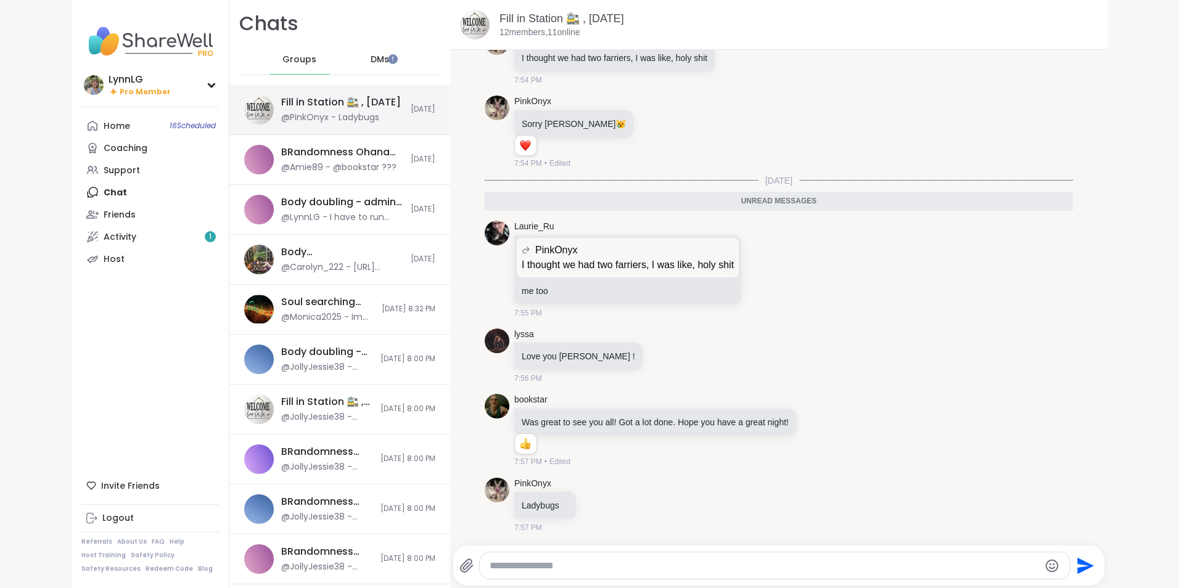
click at [299, 88] on div "Fill in Station 🚉 , Oct 07 @PinkOnyx - Ladybugs Today" at bounding box center [339, 110] width 221 height 50
